Goal: Navigation & Orientation: Go to known website

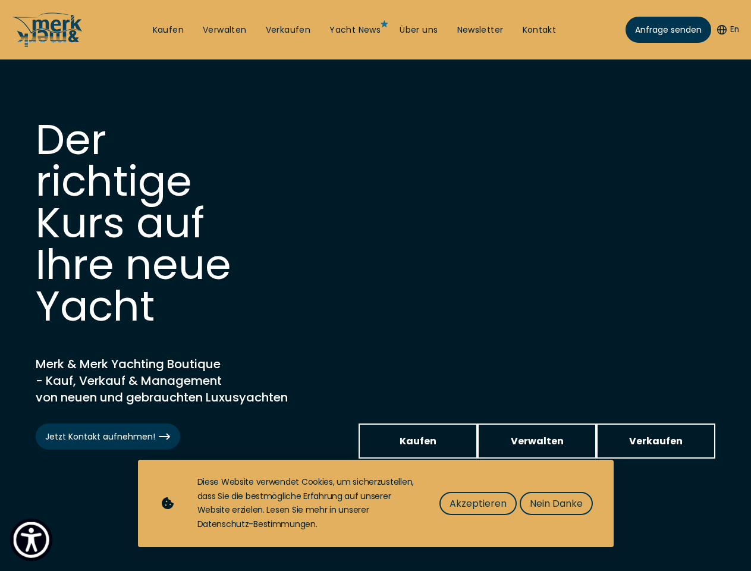
click at [31, 539] on img "Show Accessibility Preferences" at bounding box center [31, 539] width 36 height 36
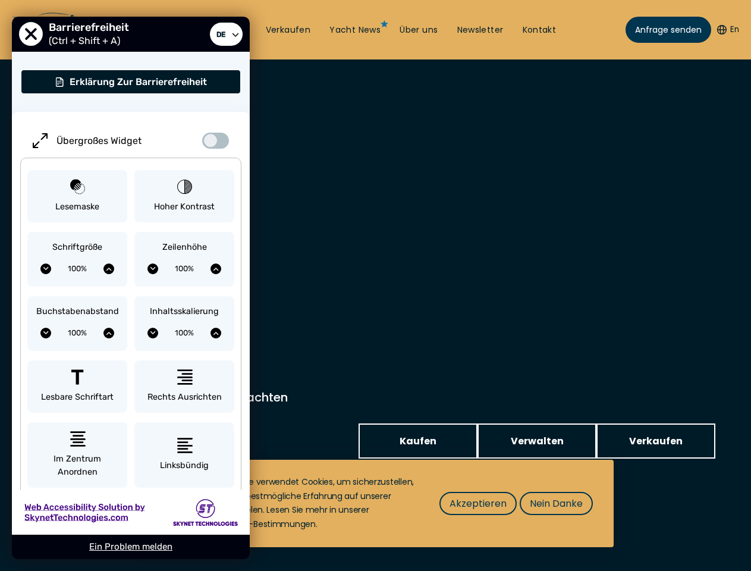
click at [726, 30] on button "En" at bounding box center [728, 30] width 22 height 12
click at [184, 297] on div "Inhaltsskalierung 100%" at bounding box center [184, 323] width 100 height 55
click at [477, 503] on span "Akzeptieren" at bounding box center [478, 503] width 57 height 15
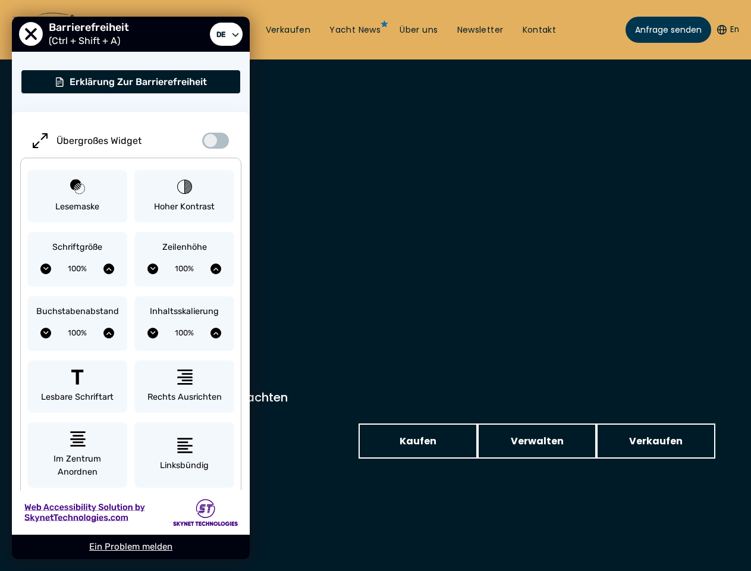
click at [555, 503] on video at bounding box center [375, 320] width 751 height 523
